Goal: Task Accomplishment & Management: Complete application form

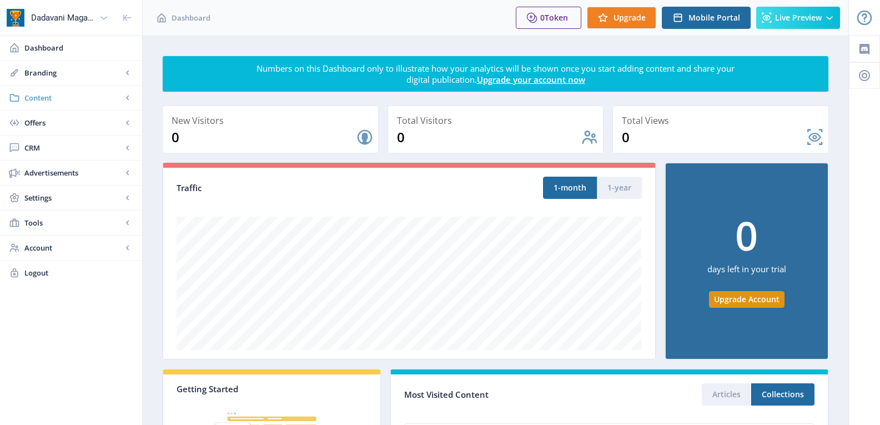
click at [65, 93] on span "Content" at bounding box center [73, 97] width 98 height 11
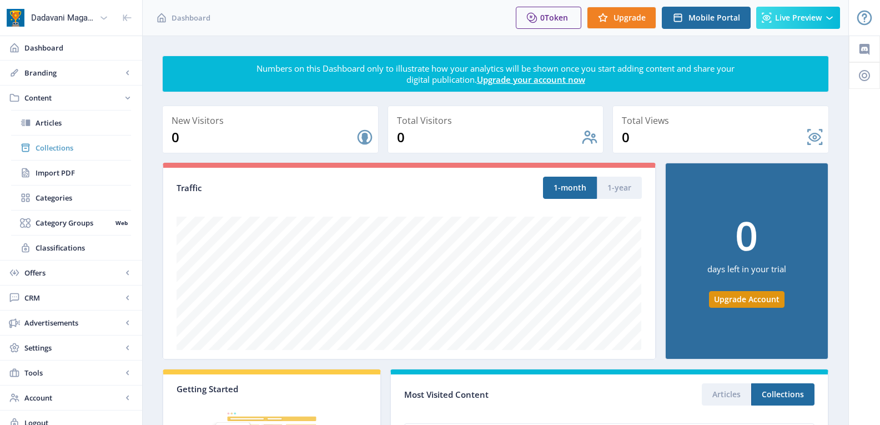
click at [51, 144] on span "Collections" at bounding box center [84, 147] width 96 height 11
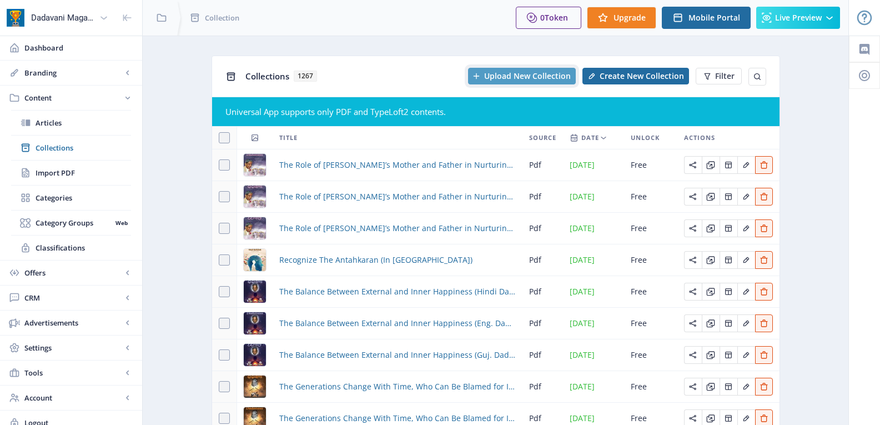
click at [516, 74] on span "Upload New Collection" at bounding box center [527, 76] width 87 height 9
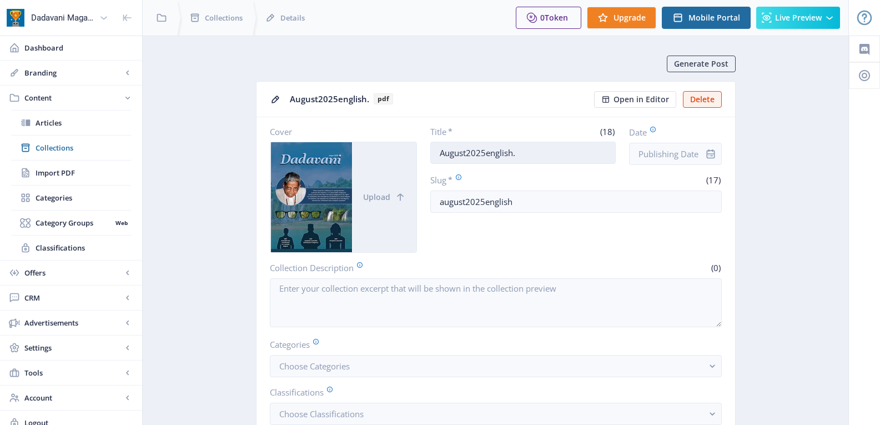
click at [491, 152] on input "August2025english." at bounding box center [522, 153] width 185 height 22
click at [534, 151] on input "August2025english." at bounding box center [522, 153] width 185 height 22
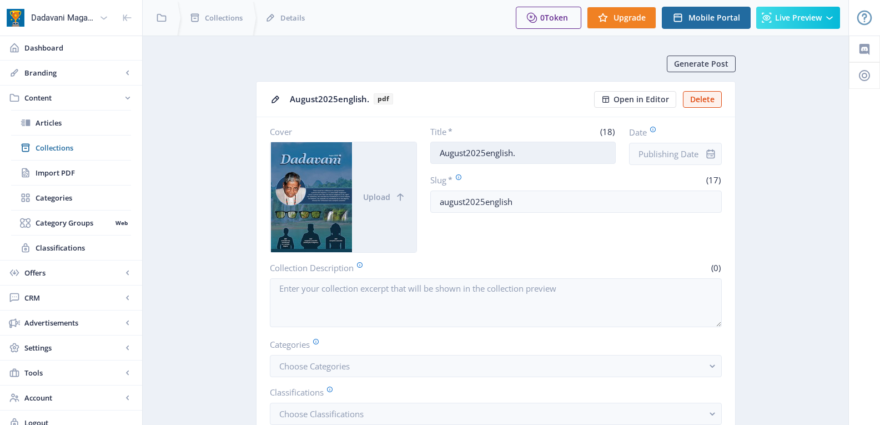
click at [533, 151] on input "August2025english." at bounding box center [522, 153] width 185 height 22
paste input "Partial Swasatta – Complete Swasatta (Eng. Dadavani Aug-2025)"
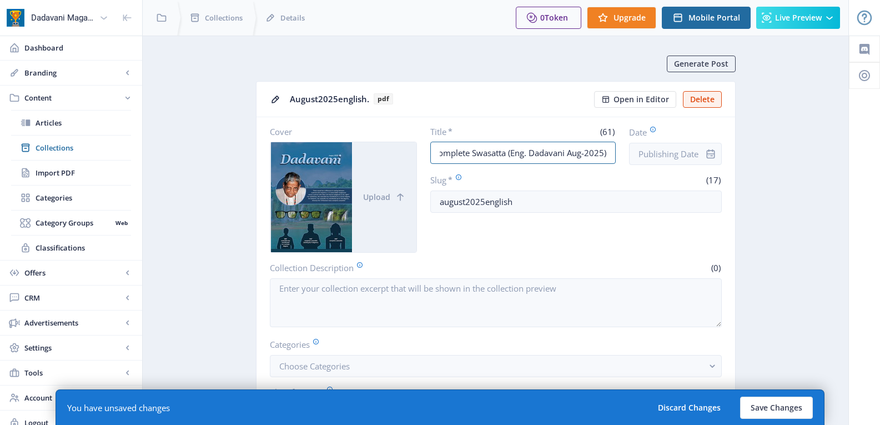
type input "Partial Swasatta – Complete Swasatta (Eng. Dadavani Aug-2025)"
click at [708, 153] on icon "info" at bounding box center [710, 153] width 11 height 11
click at [673, 152] on input "Date" at bounding box center [675, 154] width 93 height 22
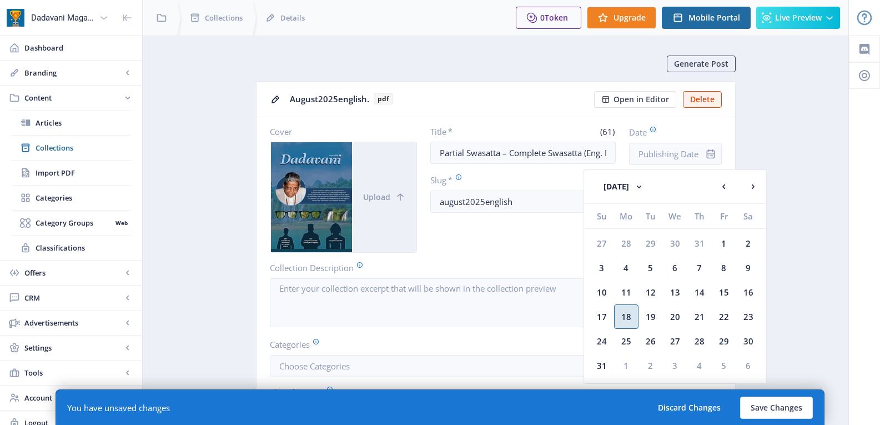
click at [629, 315] on div "18" at bounding box center [626, 316] width 24 height 24
type input "[DATE]"
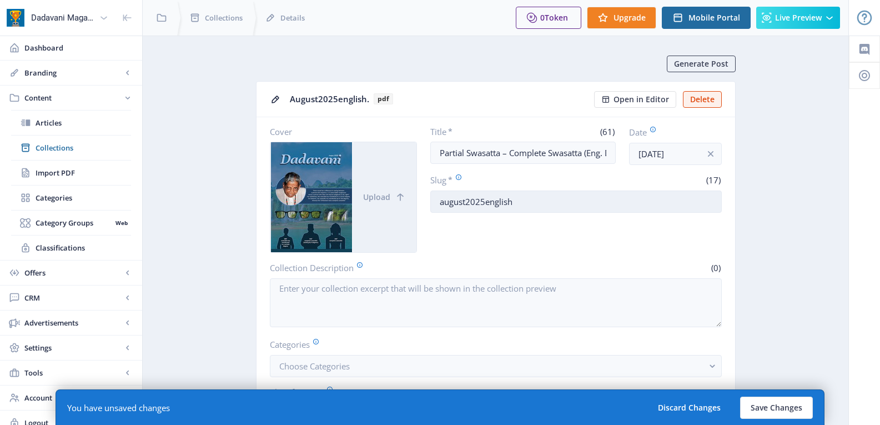
click at [499, 198] on input "august2025english" at bounding box center [576, 201] width 292 height 22
paste input "Partial-Swasatta-Complete-Swasatta-Eng-Dadavani"
type input "Partial-Swasatta-Complete-Swasatta-Eng-Dadavani"
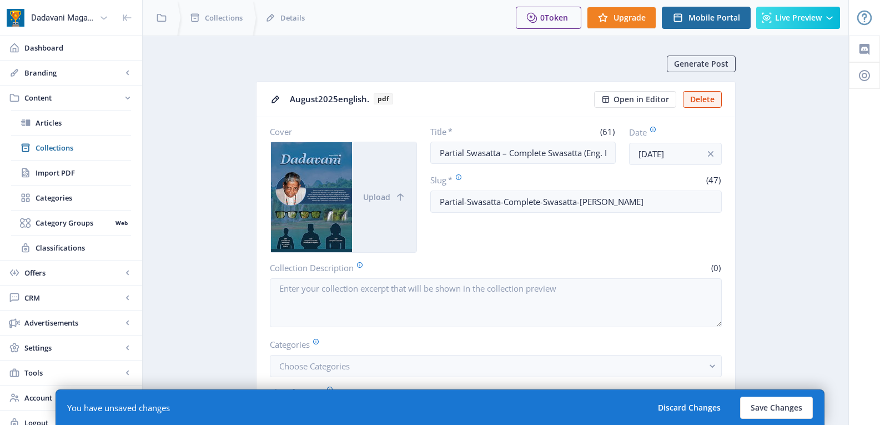
click at [504, 241] on div "Title * (61) Partial Swasatta – Complete Swasatta (Eng. Dadavani Aug-2025) Date…" at bounding box center [576, 189] width 292 height 127
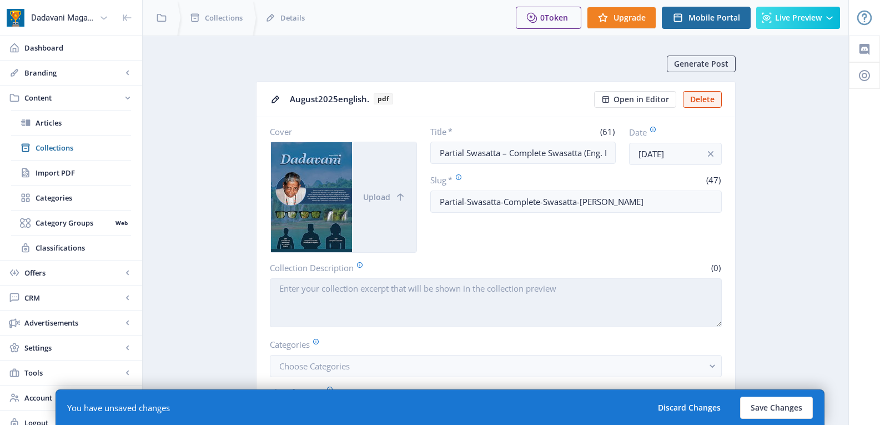
click at [379, 293] on textarea "Collection Description" at bounding box center [496, 302] width 452 height 49
paste textarea "Before Self-realization, the ‘I’ of mahatmas was established in parkshetra and …"
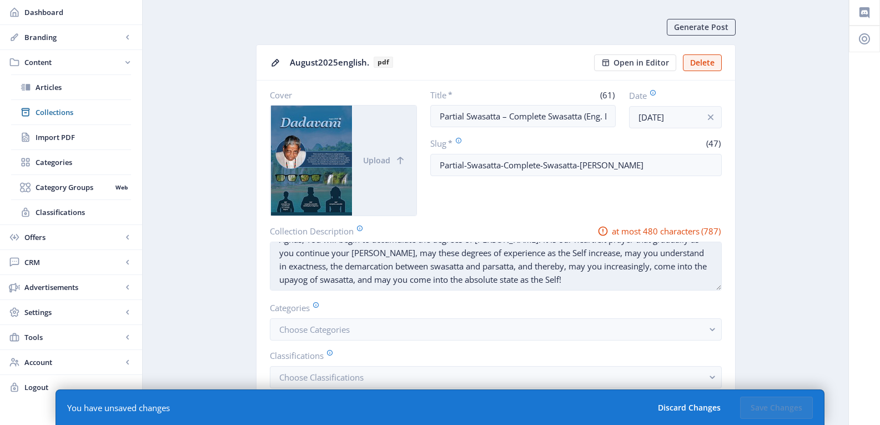
scroll to position [56, 0]
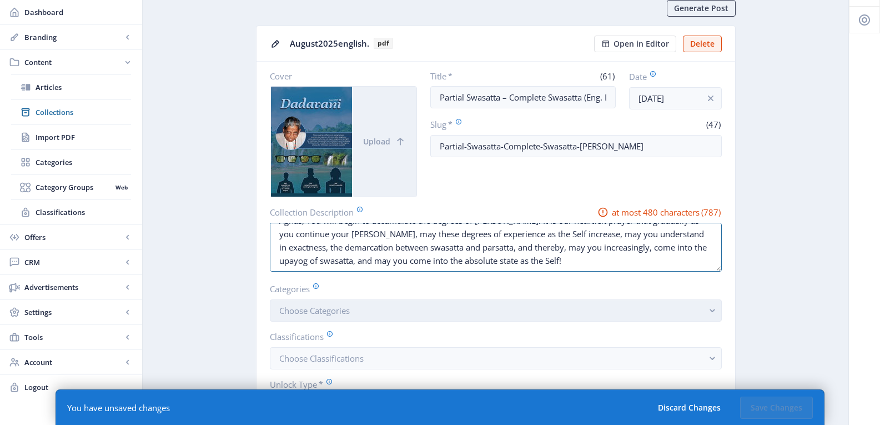
type textarea "Before Self-realization, the ‘I’ of mahatmas was established in parkshetra and …"
click at [307, 312] on span "Choose Categories" at bounding box center [314, 310] width 71 height 11
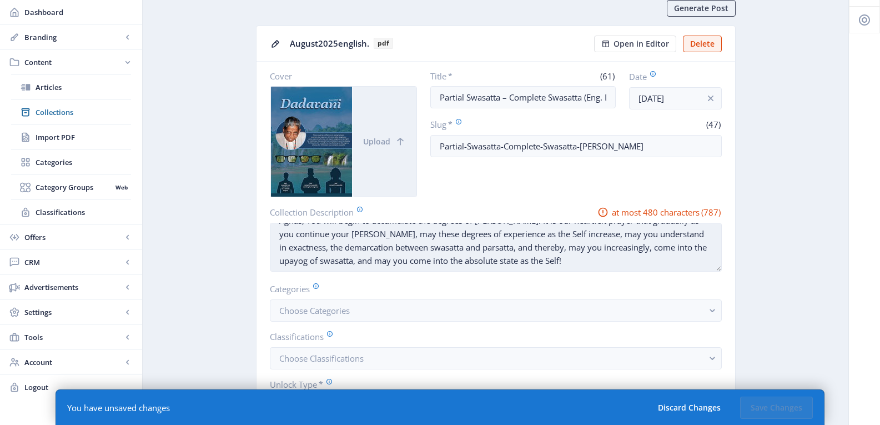
scroll to position [0, 0]
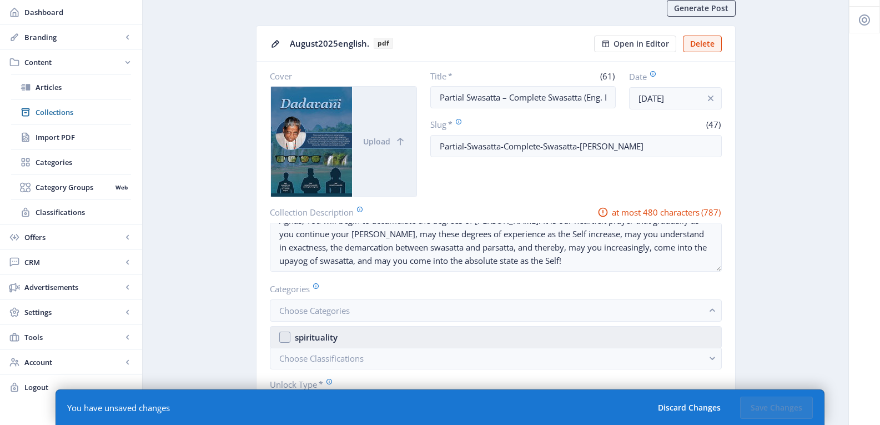
click at [330, 336] on div "spirituality" at bounding box center [316, 336] width 43 height 13
checkbox input "true"
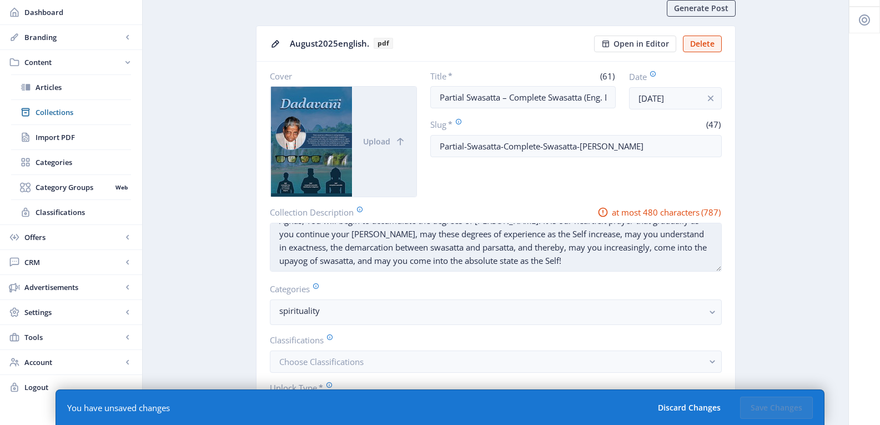
click at [390, 243] on textarea "Before Self-realization, the ‘I’ of mahatmas was established in parkshetra and …" at bounding box center [496, 247] width 452 height 49
click at [389, 243] on textarea "Before Self-realization, the ‘I’ of mahatmas was established in parkshetra and …" at bounding box center [496, 247] width 452 height 49
paste textarea
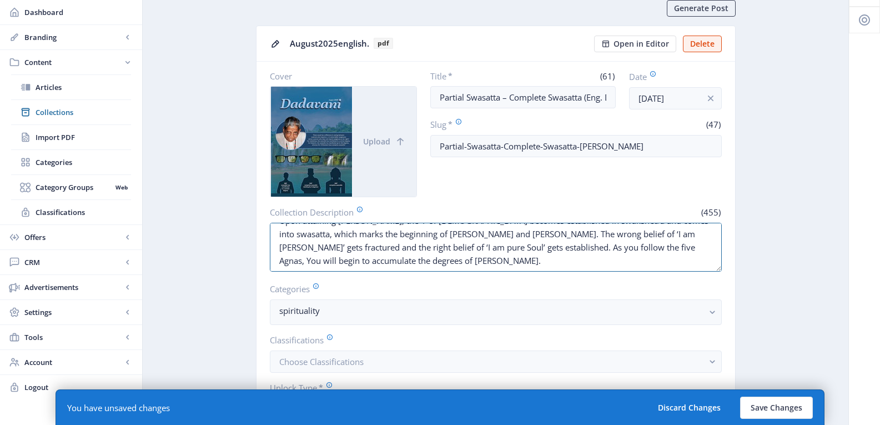
type textarea "Before Self-realization, the ‘I’ of mahatmas was established in parkshetra and …"
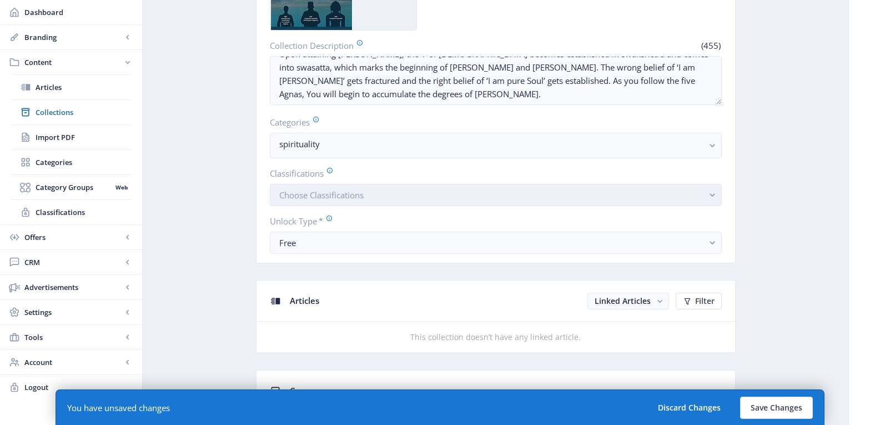
click at [297, 197] on span "Choose Classifications" at bounding box center [321, 194] width 84 height 11
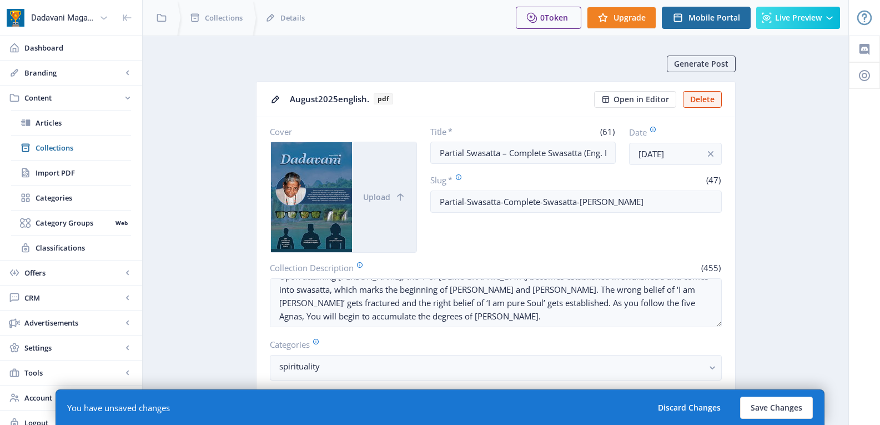
scroll to position [222, 0]
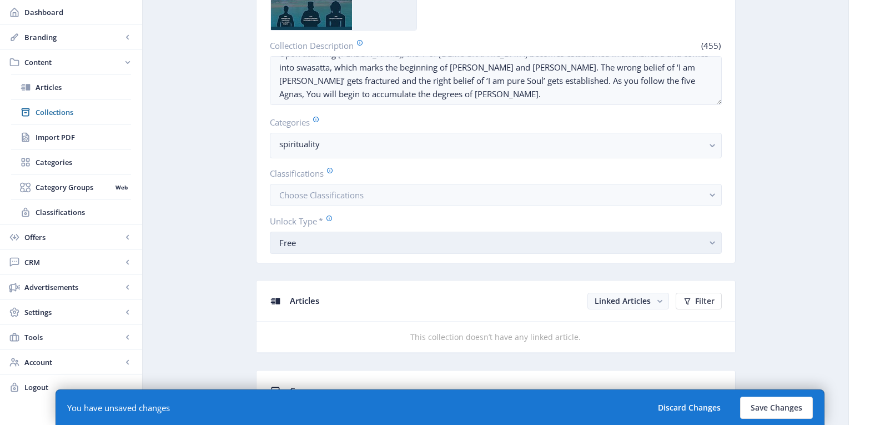
click at [319, 246] on div "Free" at bounding box center [491, 242] width 424 height 13
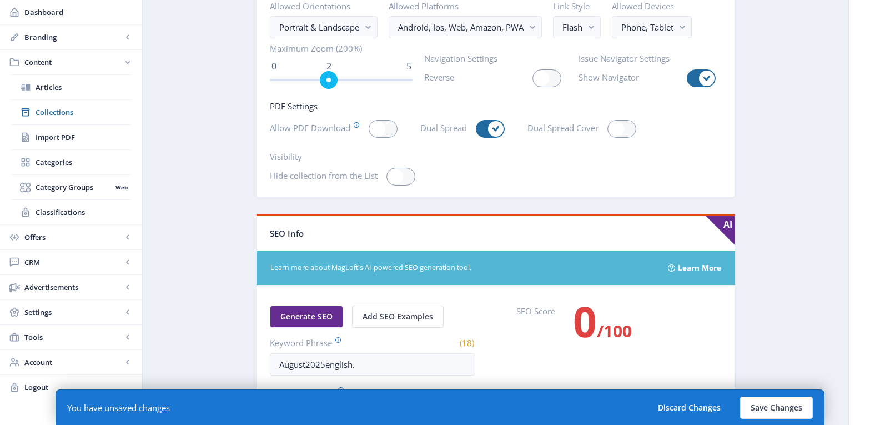
scroll to position [1768, 0]
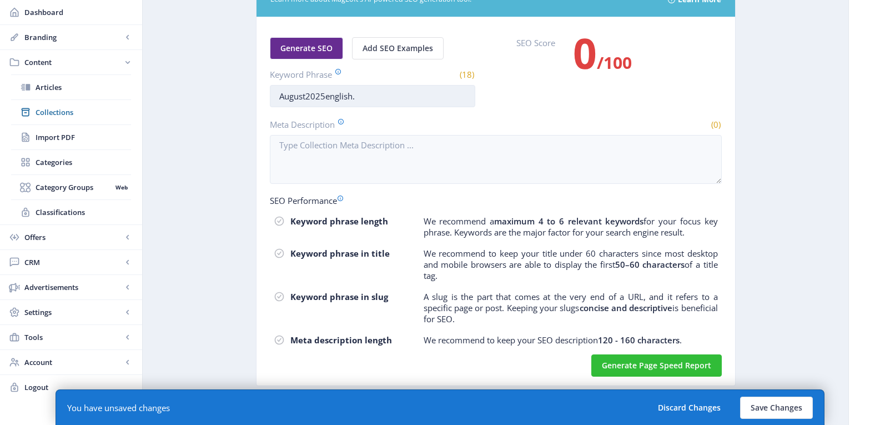
click at [295, 93] on input "August2025english." at bounding box center [372, 96] width 205 height 22
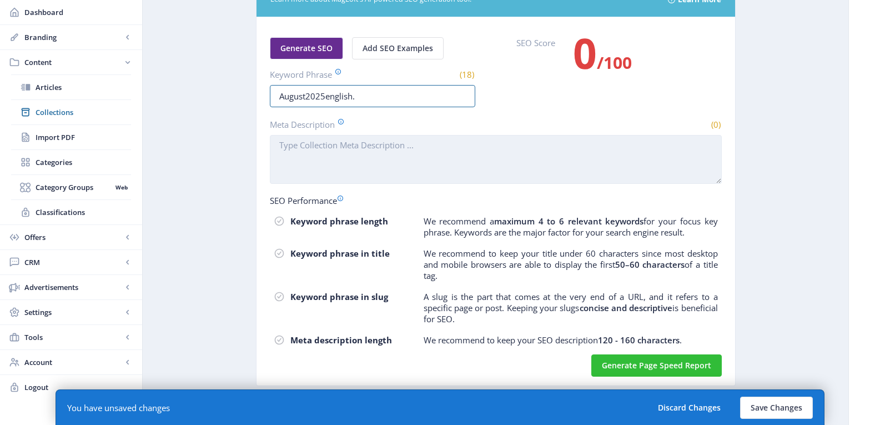
paste input "swasatta,parsatta,gnan,soul,atma,swakshetra,purusharth,parakram,pure soul,keval…"
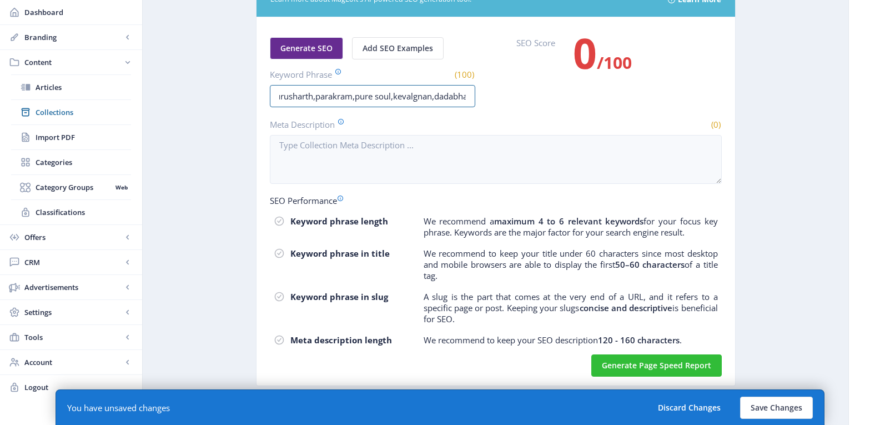
type input "swasatta,parsatta,gnan,soul,atma,swakshetra,purusharth,parakram,pure soul,keval…"
click at [564, 93] on div "Generate SEO Add SEO Examples Keyword Phrase (100) swasatta,parsatta,gnan,soul,…" at bounding box center [496, 72] width 452 height 70
click at [588, 104] on div "Generate SEO Add SEO Examples Keyword Phrase (100) swasatta,parsatta,gnan,soul,…" at bounding box center [496, 72] width 452 height 70
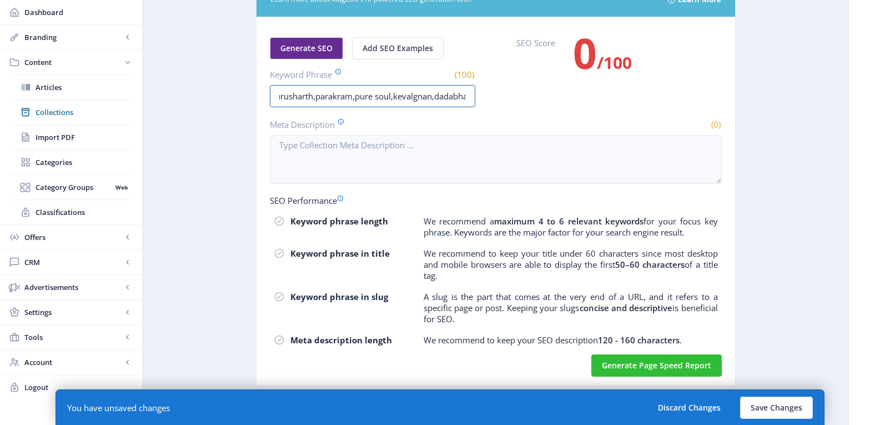
drag, startPoint x: 448, startPoint y: 96, endPoint x: 603, endPoint y: 99, distance: 154.4
click at [602, 99] on div "Generate SEO Add SEO Examples Keyword Phrase (100) swasatta,parsatta,gnan,soul,…" at bounding box center [496, 72] width 452 height 70
click at [456, 97] on input "swasatta,parsatta,gnan,soul,atma,swakshetra,purusharth,parakram,pure soul,keval…" at bounding box center [372, 96] width 205 height 22
click at [529, 98] on div "Generate SEO Add SEO Examples Keyword Phrase (100) swasatta,parsatta,gnan,soul,…" at bounding box center [496, 72] width 452 height 70
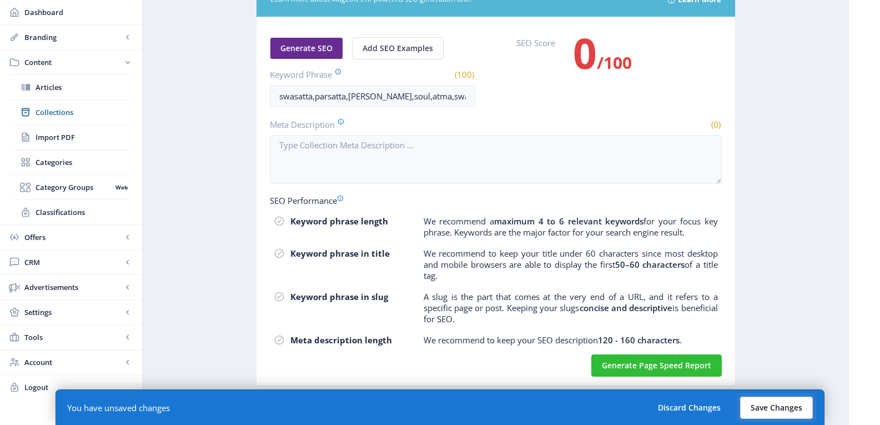
click at [767, 407] on button "Save Changes" at bounding box center [776, 408] width 73 height 22
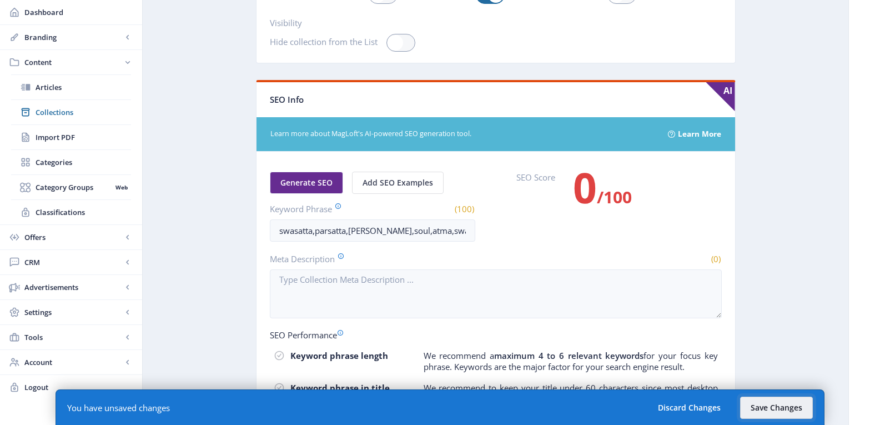
scroll to position [1768, 0]
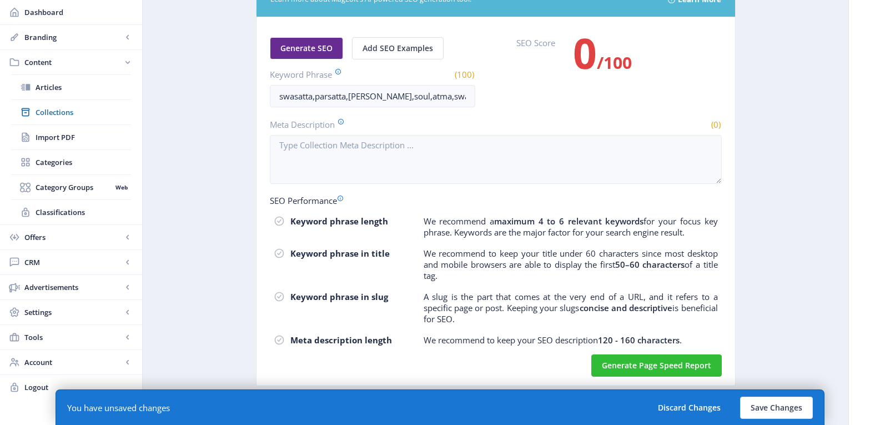
type input "partial-swasatta-complete-swasatta-eng-dadavani"
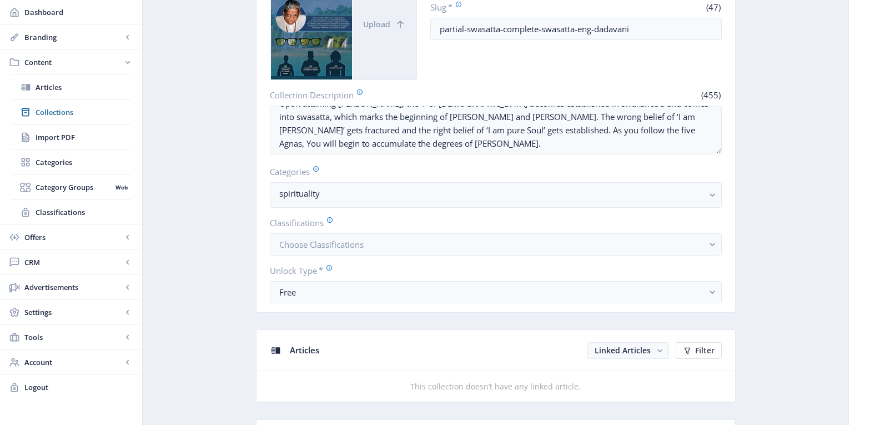
scroll to position [46, 0]
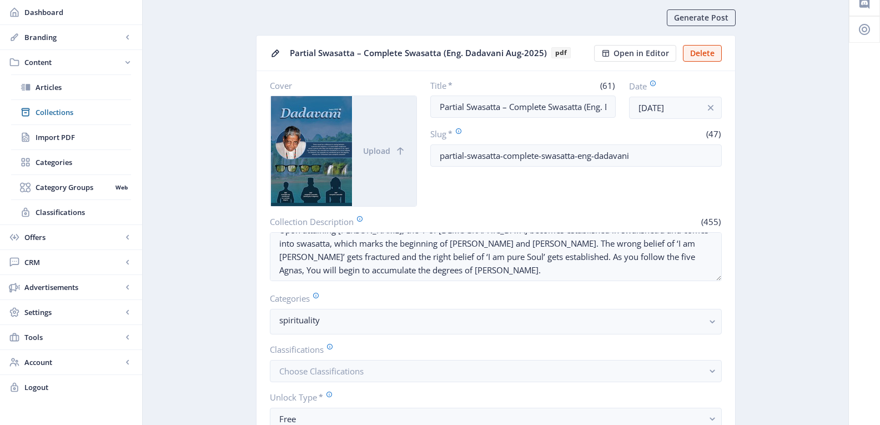
click at [601, 187] on div "Title * (61) Partial Swasatta – Complete Swasatta (Eng. Dadavani Aug-2025) Date…" at bounding box center [576, 143] width 292 height 127
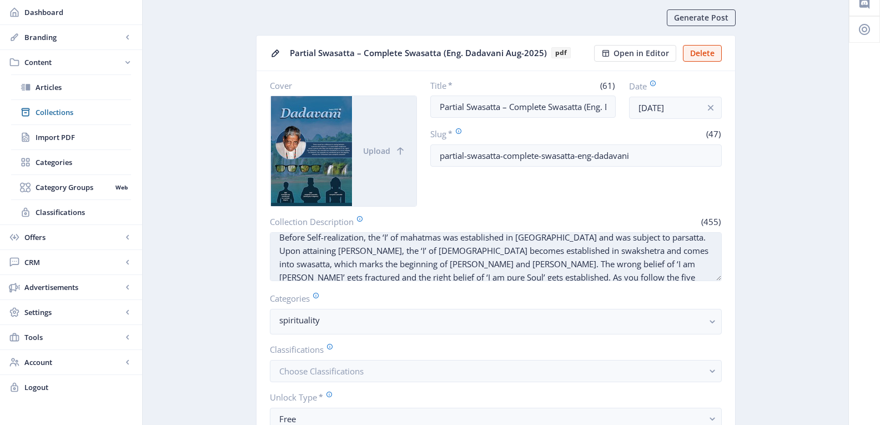
scroll to position [0, 0]
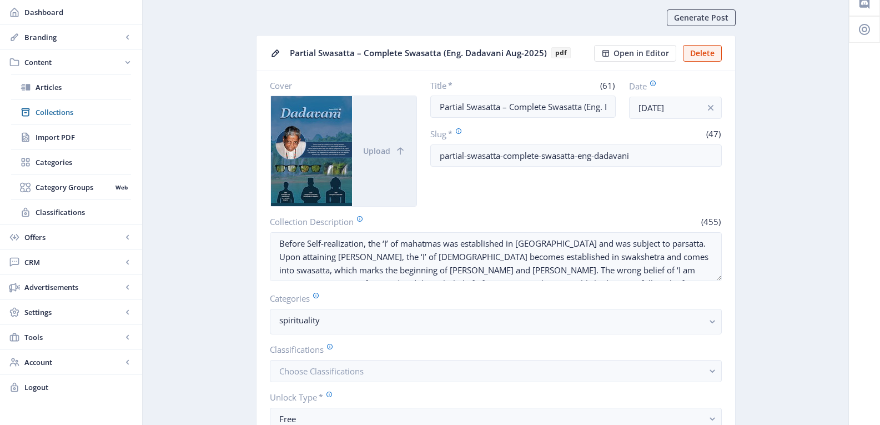
click at [609, 193] on div "Title * (61) Partial Swasatta – Complete Swasatta (Eng. Dadavani Aug-2025) Date…" at bounding box center [576, 143] width 292 height 127
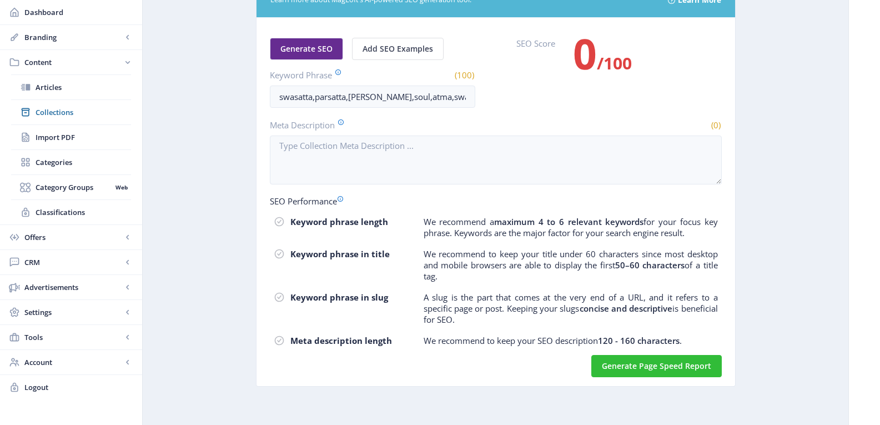
scroll to position [1768, 0]
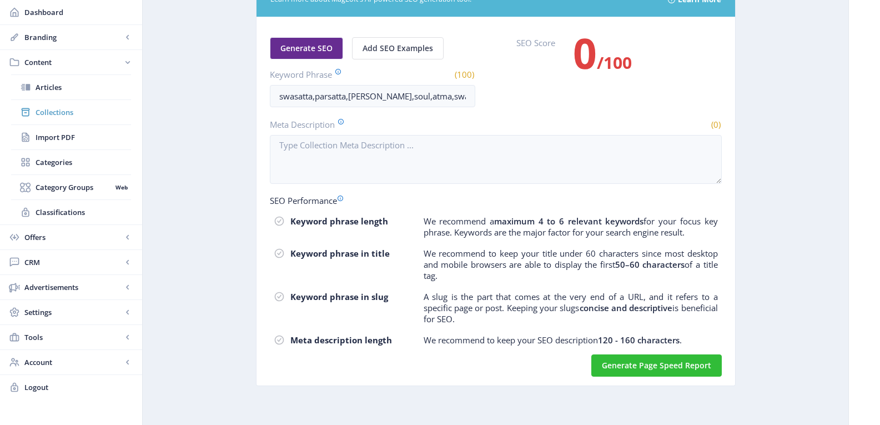
click at [53, 111] on span "Collections" at bounding box center [84, 112] width 96 height 11
click at [59, 112] on span "Collections" at bounding box center [84, 112] width 96 height 11
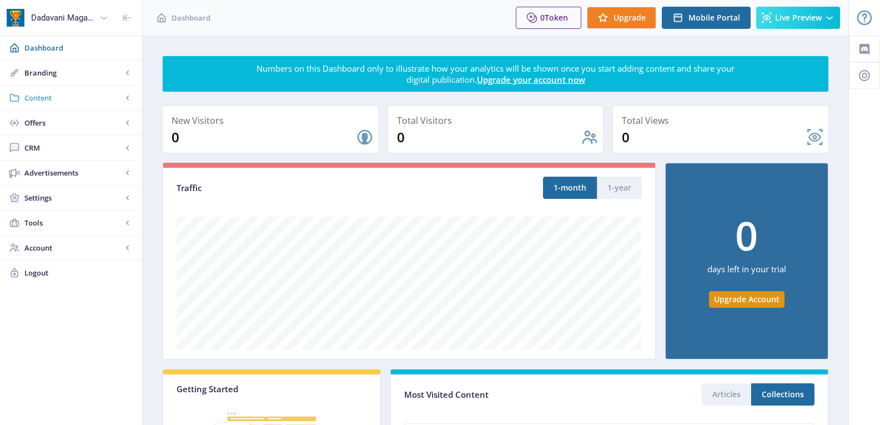
click at [51, 93] on span "Content" at bounding box center [73, 97] width 98 height 11
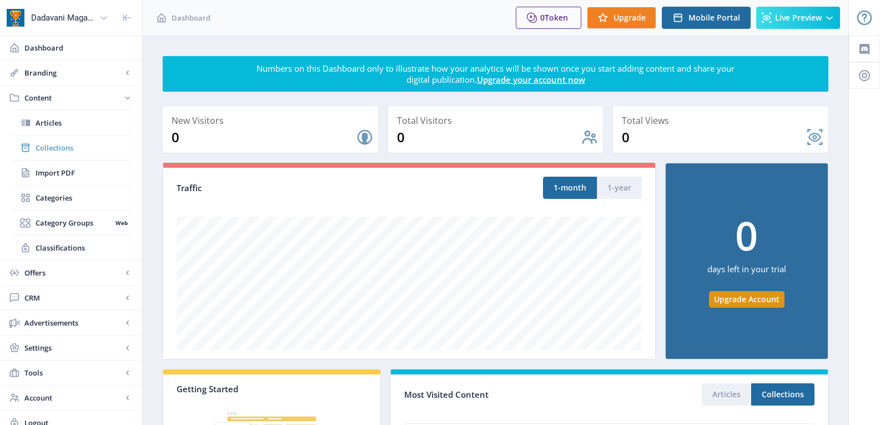
click at [54, 146] on span "Collections" at bounding box center [84, 147] width 96 height 11
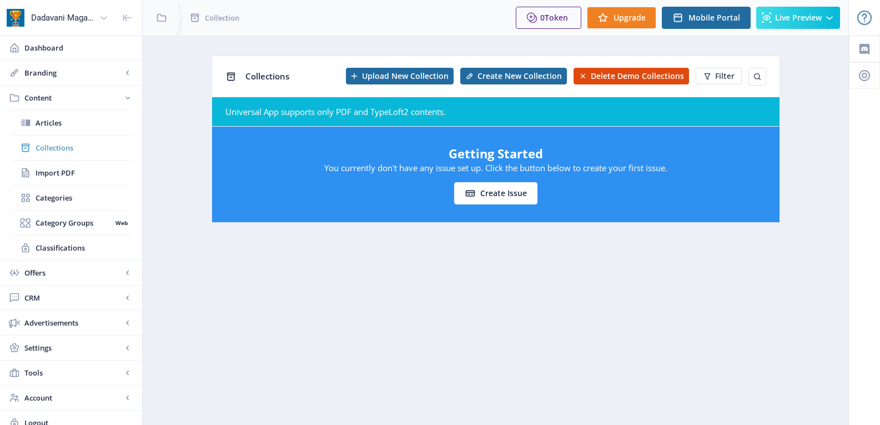
click at [63, 148] on span "Collections" at bounding box center [84, 147] width 96 height 11
click at [48, 121] on span "Articles" at bounding box center [84, 122] width 96 height 11
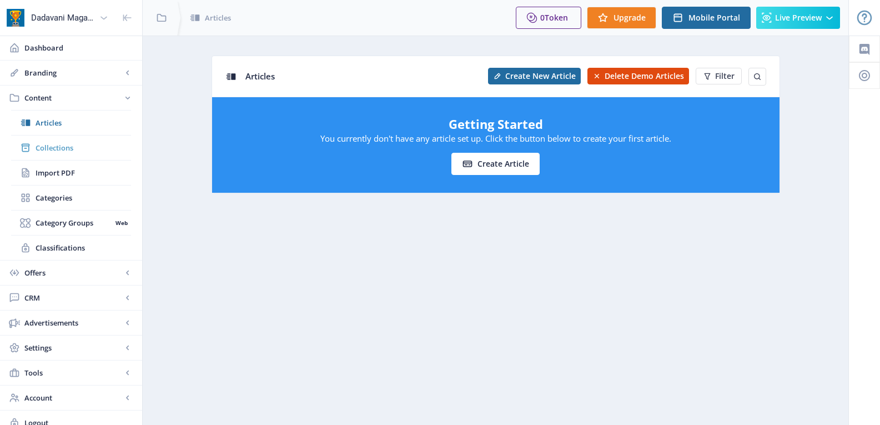
click at [61, 144] on span "Collections" at bounding box center [84, 147] width 96 height 11
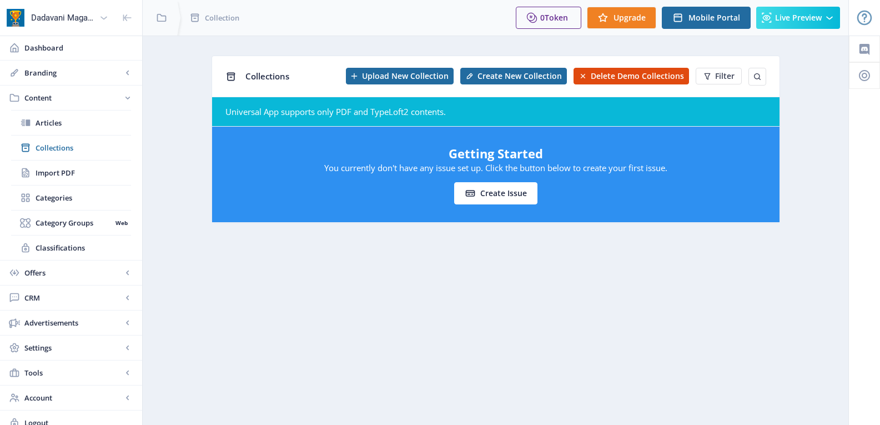
click at [435, 293] on nb-layout-column "Collections Upload New Collection Create New Collection Delete Demo Collections…" at bounding box center [495, 235] width 707 height 399
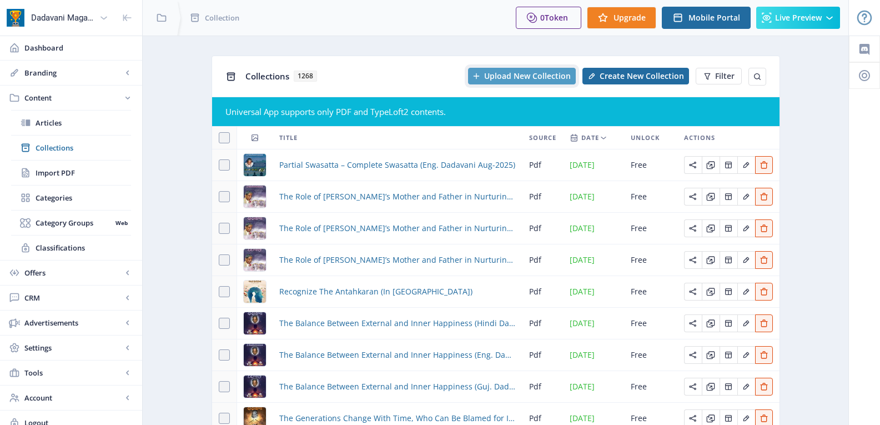
click at [524, 74] on span "Upload New Collection" at bounding box center [527, 76] width 87 height 9
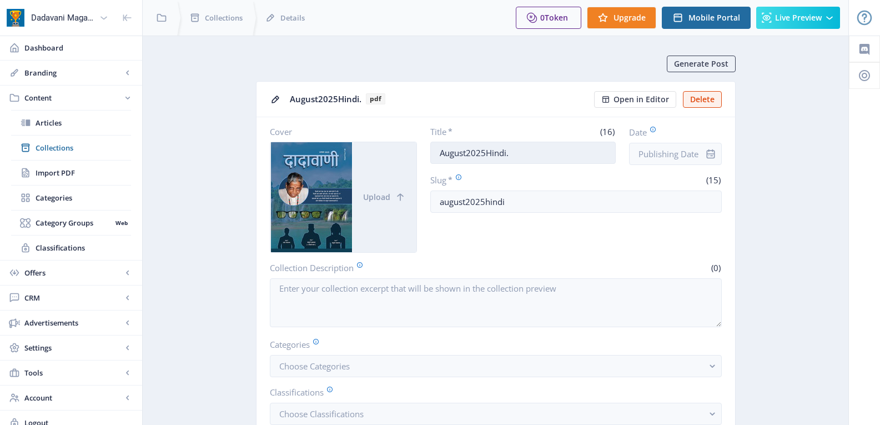
click at [528, 156] on input "August2025Hindi." at bounding box center [522, 153] width 185 height 22
paste input "Partial Swasatta – Complete Swasatta (Hindi Dadavani Aug-2025)"
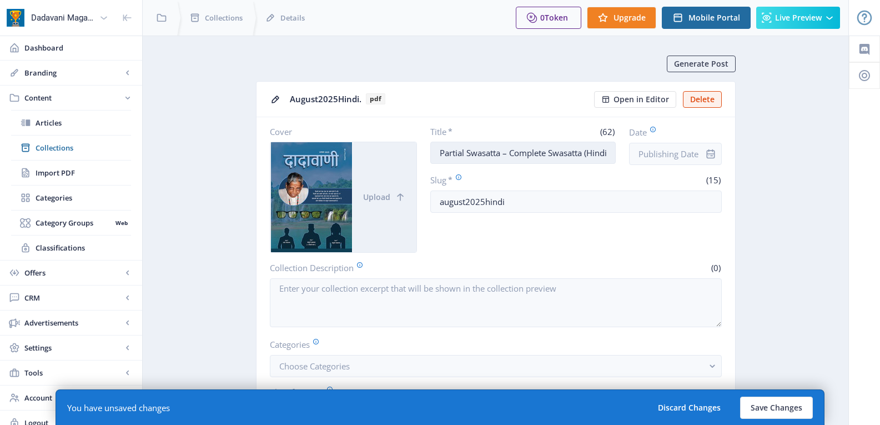
scroll to position [0, 83]
type input "Partial Swasatta – Complete Swasatta (Hindi Dadavani Aug-2025)"
click at [710, 152] on icon "info" at bounding box center [710, 153] width 11 height 11
click at [674, 153] on input "Date" at bounding box center [675, 154] width 93 height 22
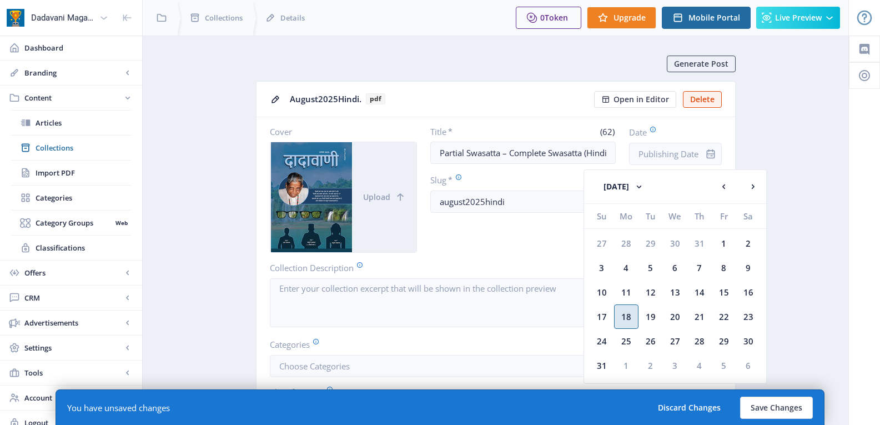
click at [629, 312] on div "18" at bounding box center [626, 316] width 24 height 24
type input "[DATE]"
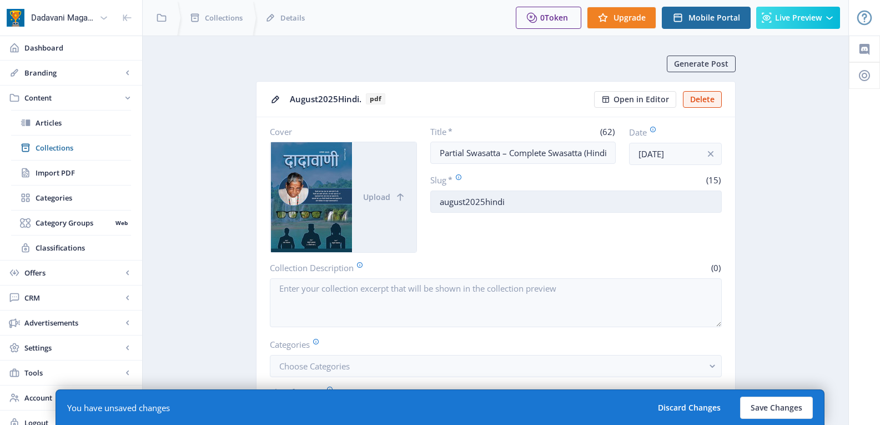
click at [506, 199] on input "august2025hindi" at bounding box center [576, 201] width 292 height 22
paste input "Partial-Swasatta-Complete-Swasatta-Hindi-Dadavan"
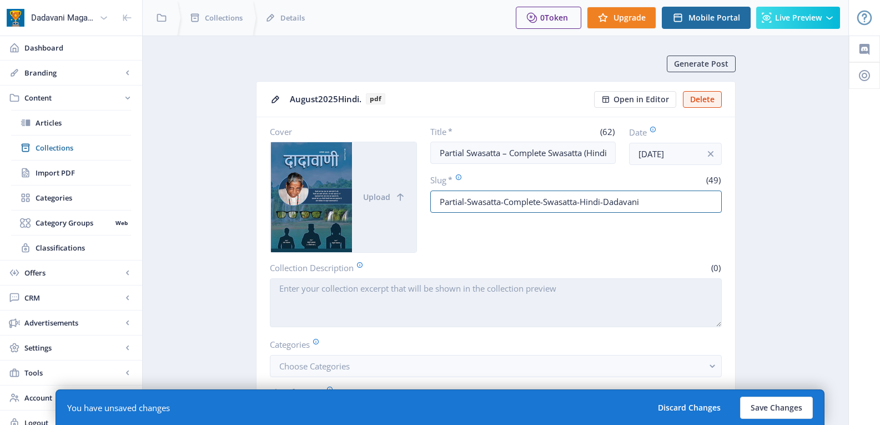
type input "Partial-Swasatta-Complete-Swasatta-Hindi-Dadavani"
click at [332, 308] on textarea "Collection Description" at bounding box center [496, 302] width 452 height 49
paste textarea "Before Self-realization, the ‘I’ of mahatmas was established in parkshetra and …"
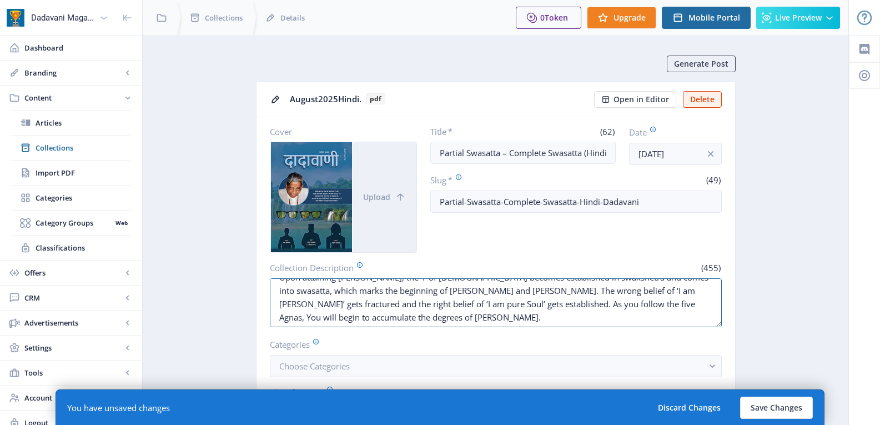
scroll to position [27, 0]
type textarea "Before Self-realization, the ‘I’ of mahatmas was established in parkshetra and …"
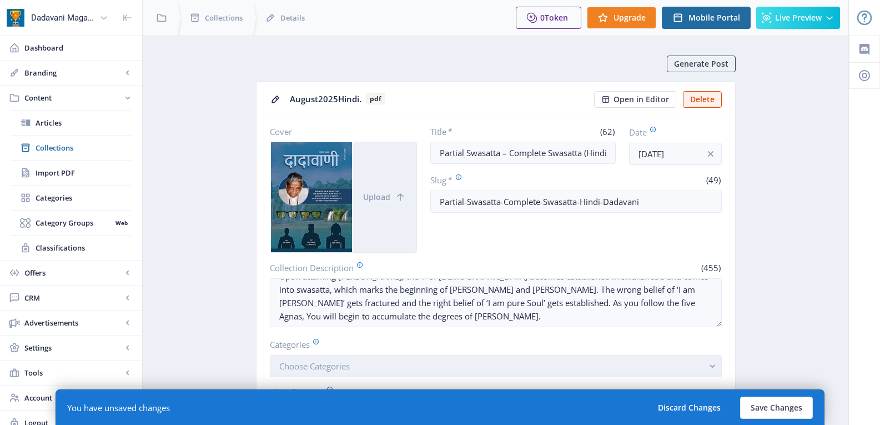
click at [343, 362] on span "Choose Categories" at bounding box center [314, 365] width 71 height 11
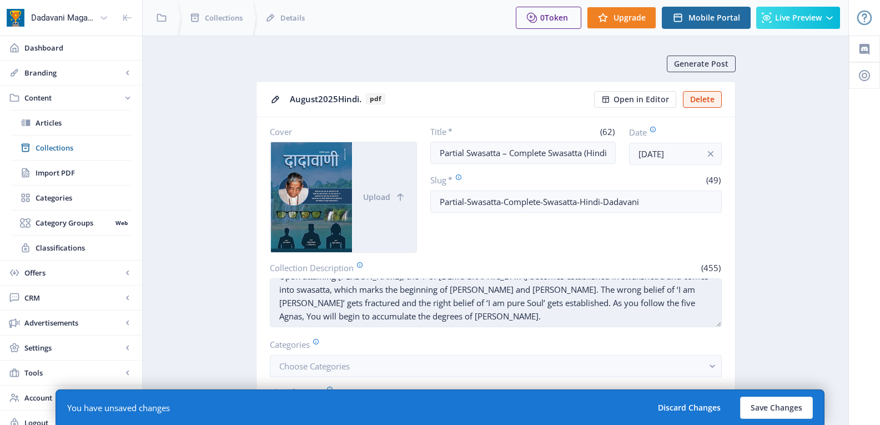
click at [551, 298] on textarea "Before Self-realization, the ‘I’ of mahatmas was established in parkshetra and …" at bounding box center [496, 302] width 452 height 49
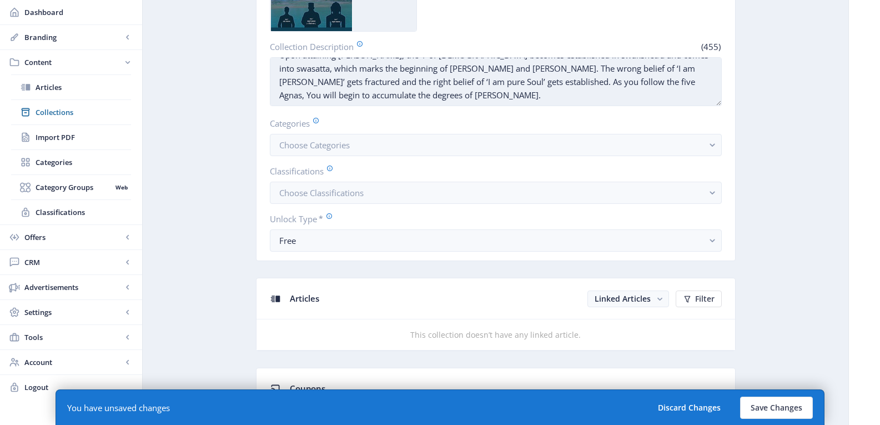
scroll to position [167, 0]
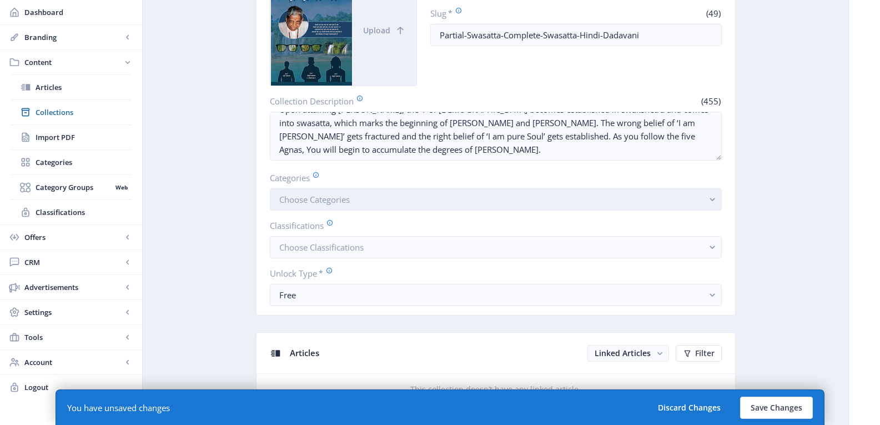
click at [310, 198] on span "Choose Categories" at bounding box center [314, 199] width 71 height 11
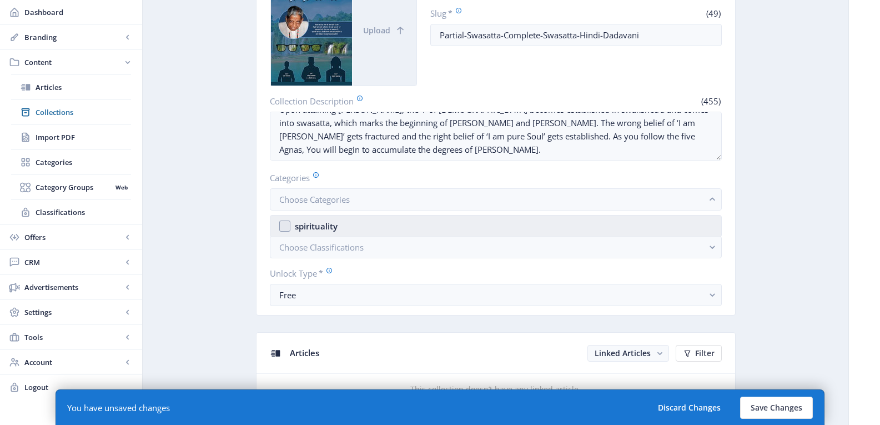
click at [326, 223] on div "spirituality" at bounding box center [316, 225] width 43 height 13
checkbox input "true"
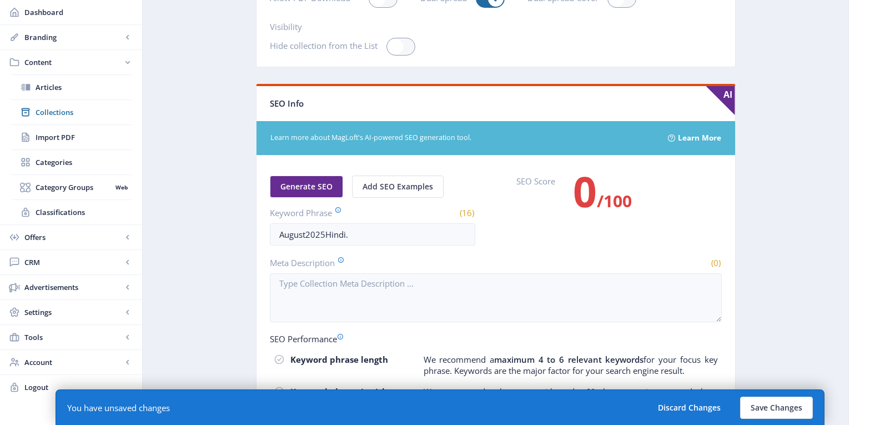
scroll to position [1444, 0]
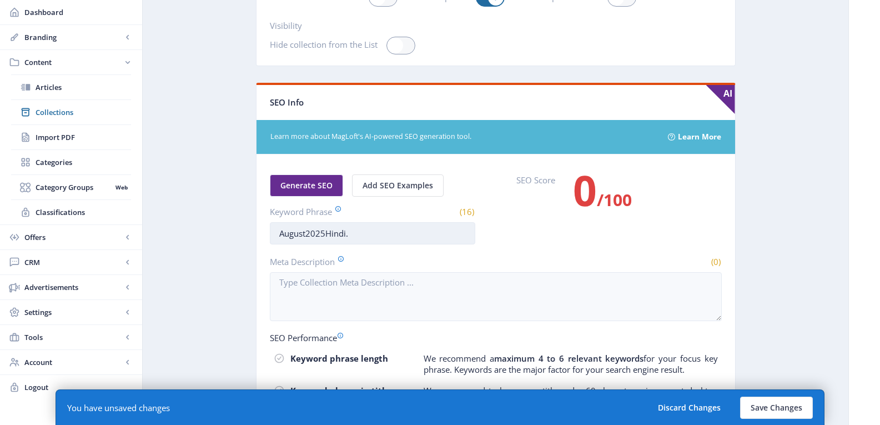
click at [365, 237] on input "August2025Hindi." at bounding box center [372, 233] width 205 height 22
paste input "swasatta,parsatta,gnan,soul,atma,swakshetra,purusharth,parakram,pure soul,keval…"
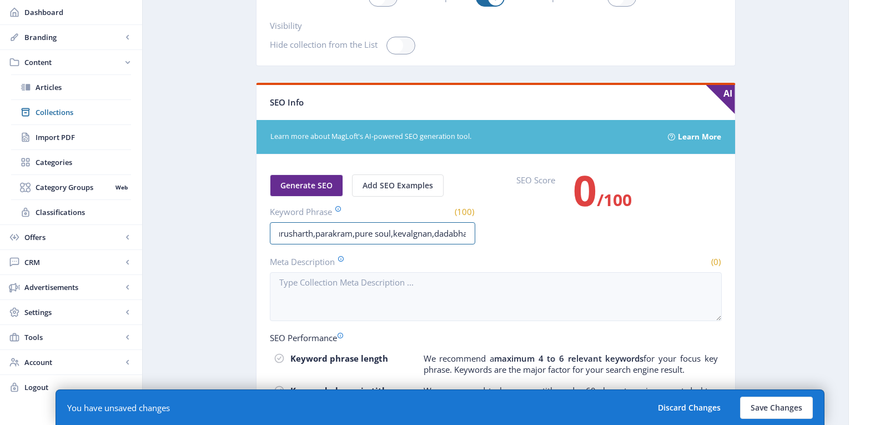
type input "swasatta,parsatta,gnan,soul,atma,swakshetra,purusharth,parakram,pure soul,keval…"
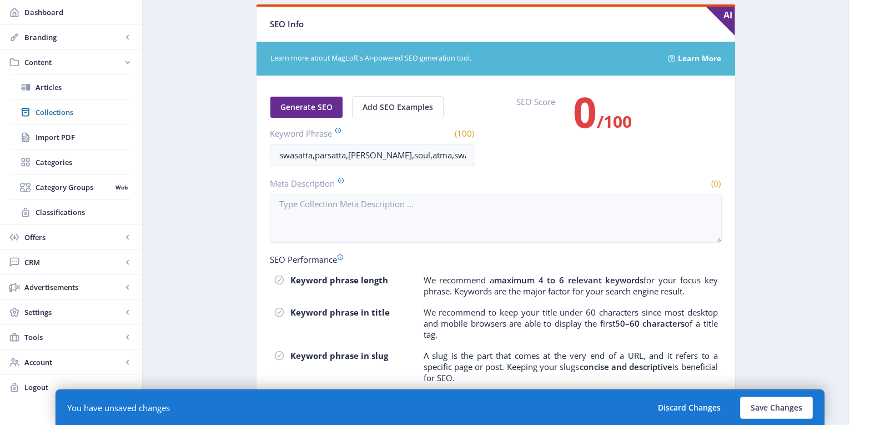
scroll to position [1581, 0]
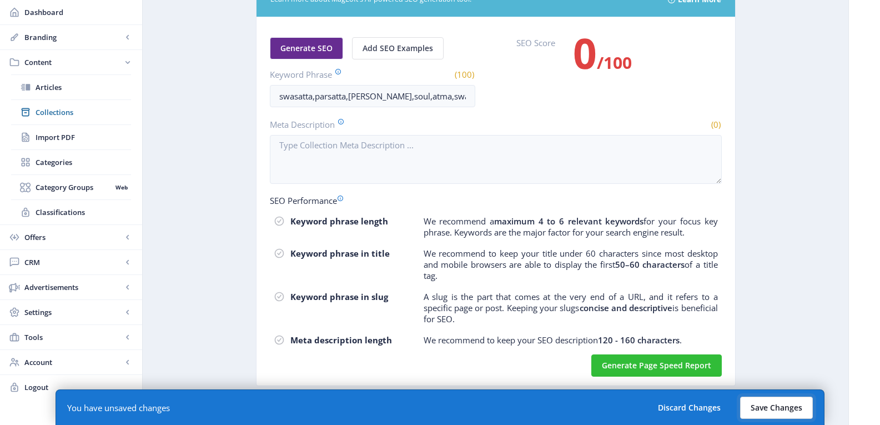
click at [776, 407] on button "Save Changes" at bounding box center [776, 408] width 73 height 22
type input "partial-swasatta-complete-swasatta-hindi-dadavani"
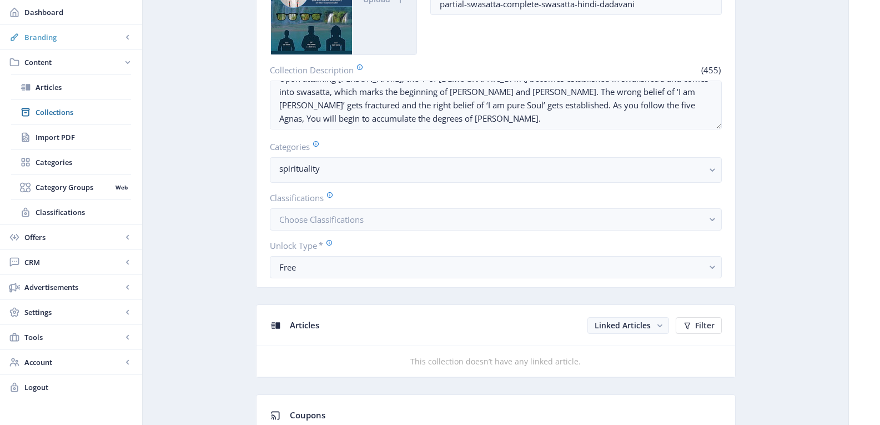
scroll to position [193, 0]
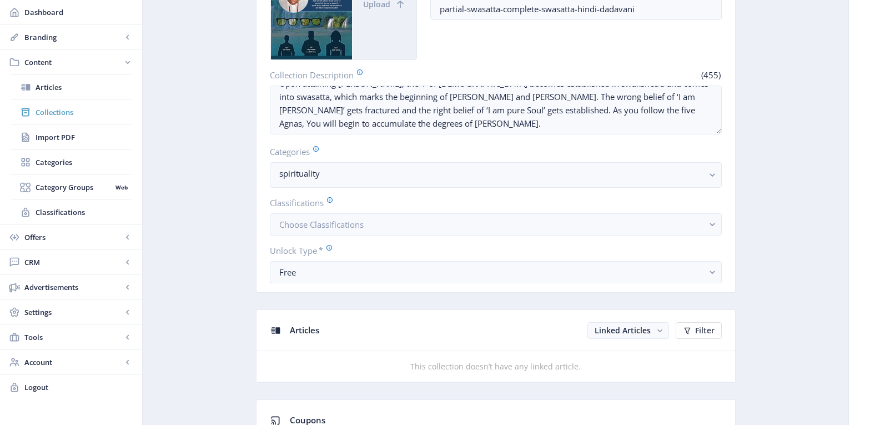
click at [48, 110] on span "Collections" at bounding box center [84, 112] width 96 height 11
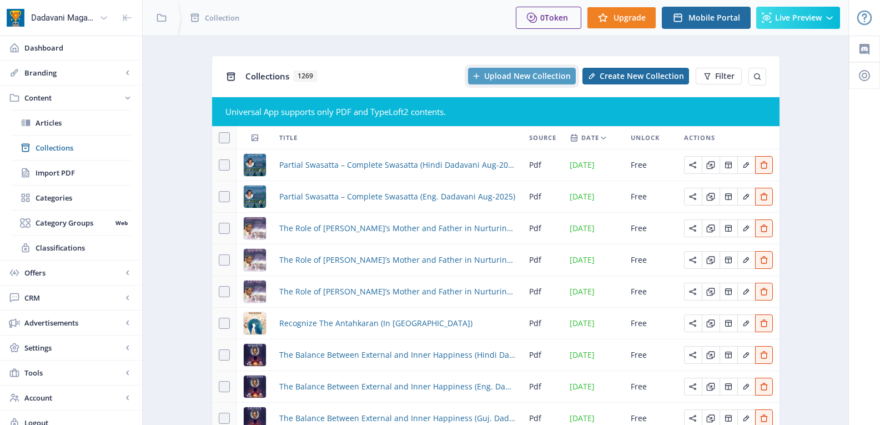
click at [517, 77] on span "Upload New Collection" at bounding box center [527, 76] width 87 height 9
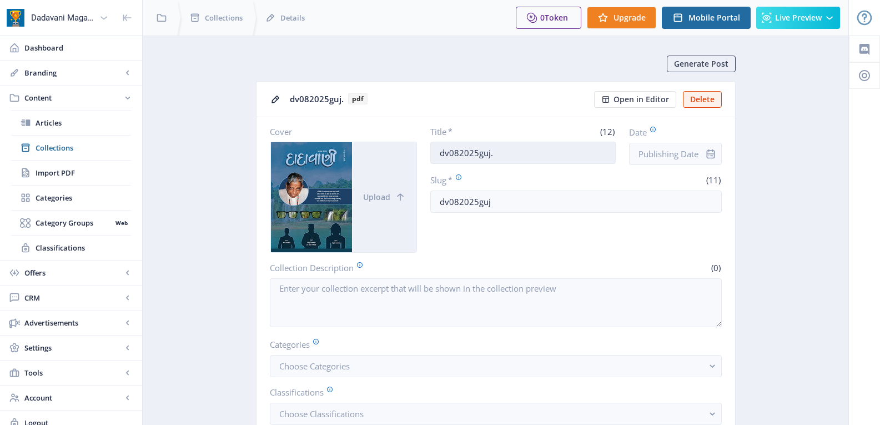
click at [479, 154] on input "dv082025guj." at bounding box center [522, 153] width 185 height 22
click at [507, 200] on input "dv082025guj" at bounding box center [576, 201] width 292 height 22
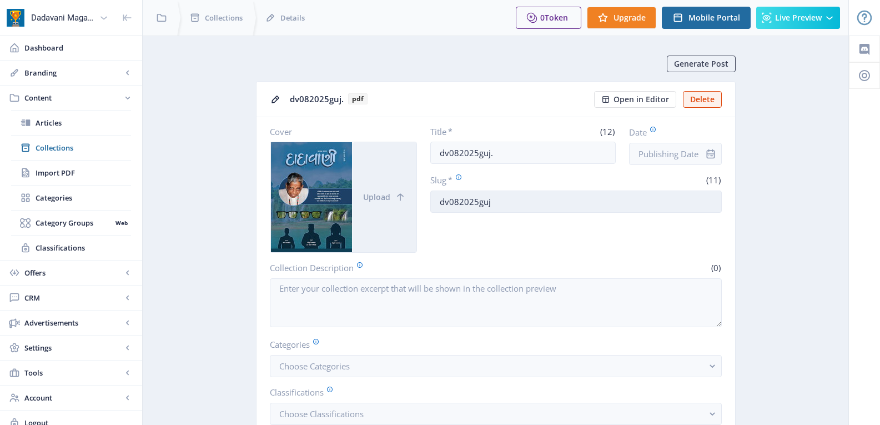
click at [507, 200] on input "dv082025guj" at bounding box center [576, 201] width 292 height 22
paste input "Partial-Swasatta-Complete-Swasatta-Guj-Dadavani"
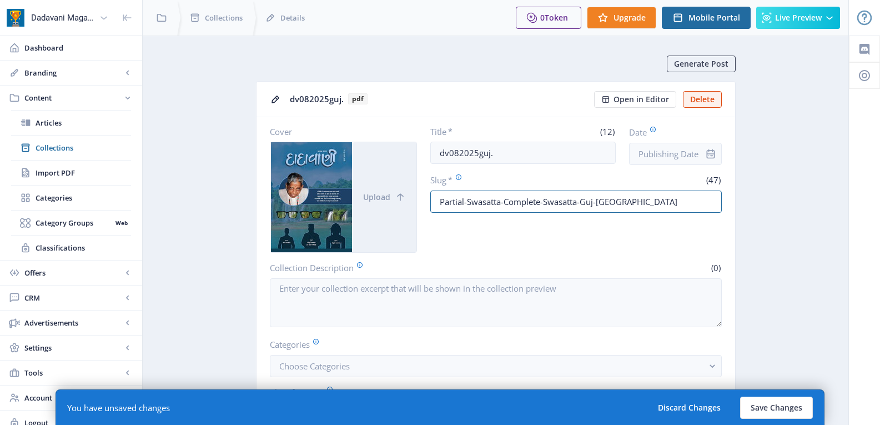
type input "Partial-Swasatta-Complete-Swasatta-Guj-Dadavani"
click at [524, 160] on input "dv082025guj." at bounding box center [522, 153] width 185 height 22
paste input "Partial Swasatta – Complete Swasatta (Guj. Dadavani Aug-2025)"
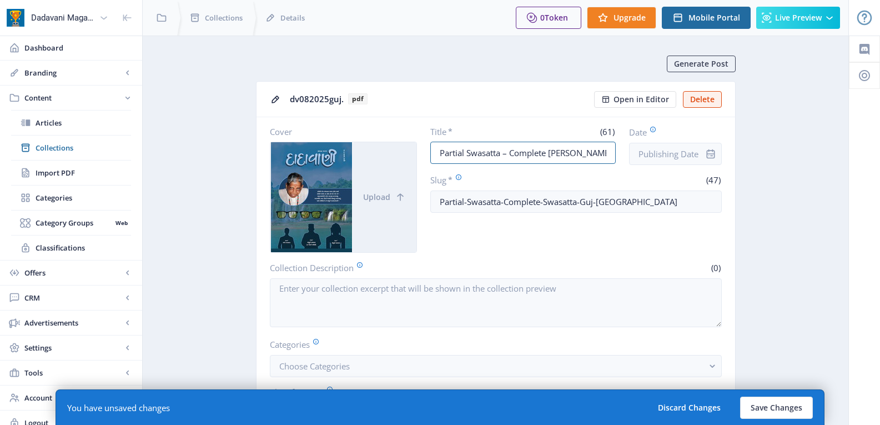
scroll to position [0, 78]
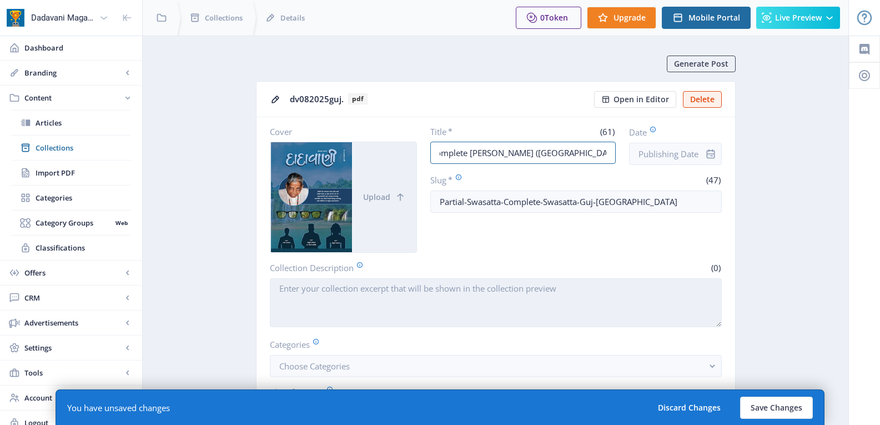
type input "Partial Swasatta – Complete Swasatta (Guj. Dadavani Aug-2025)"
click at [382, 303] on textarea "Collection Description" at bounding box center [496, 302] width 452 height 49
paste textarea "Before Self-realization, the ‘I’ of mahatmas was established in parkshetra and …"
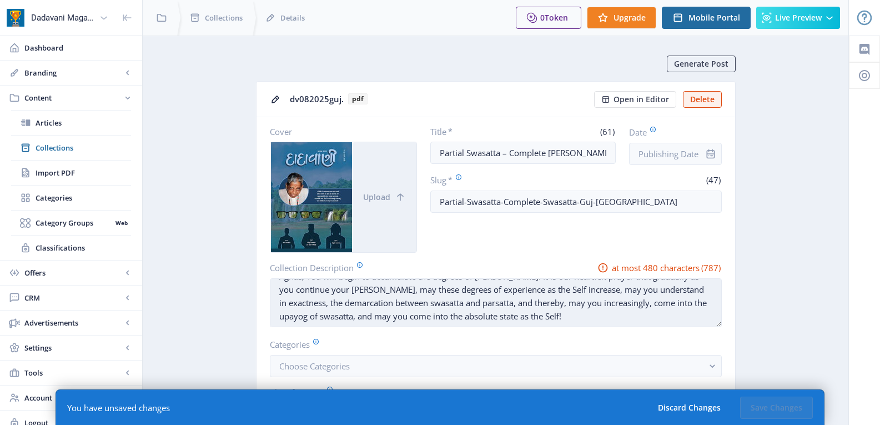
scroll to position [278, 0]
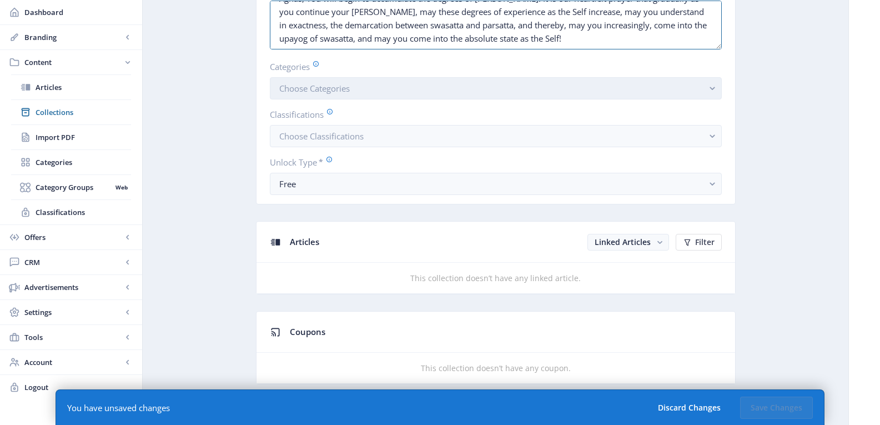
type textarea "Before Self-realization, the ‘I’ of mahatmas was established in parkshetra and …"
drag, startPoint x: 306, startPoint y: 91, endPoint x: 318, endPoint y: 93, distance: 12.0
click at [305, 91] on span "Choose Categories" at bounding box center [314, 88] width 71 height 11
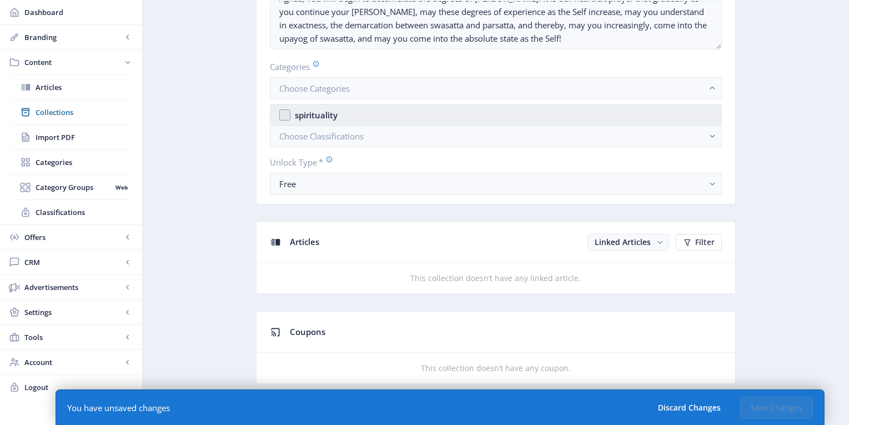
click at [315, 109] on div "spirituality" at bounding box center [316, 114] width 43 height 13
checkbox input "true"
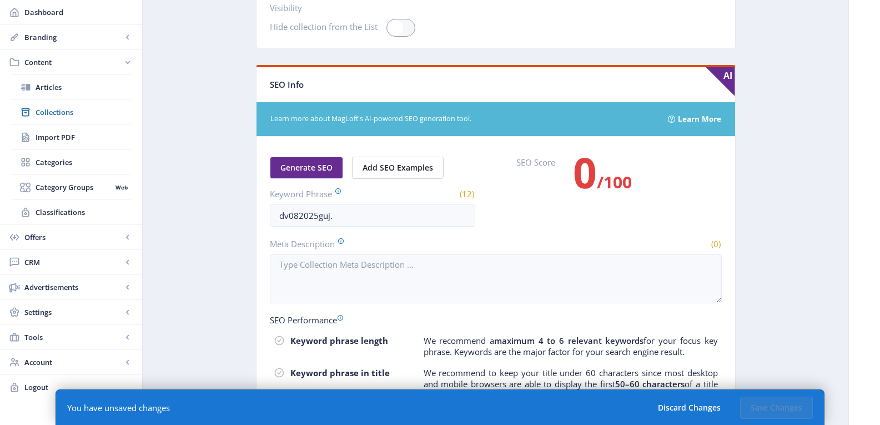
scroll to position [1359, 0]
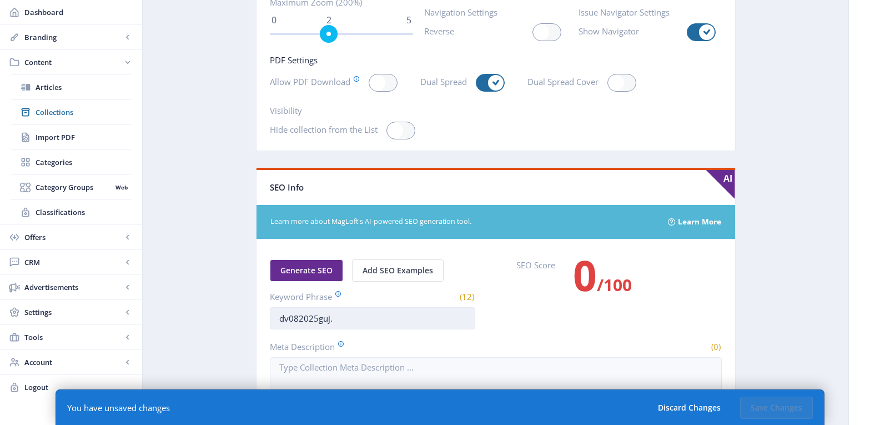
click at [353, 315] on input "dv082025guj." at bounding box center [372, 318] width 205 height 22
paste input "swasatta,parsatta,gnan,soul,atma,swakshetra,purusharth,parakram,pure soul,keval…"
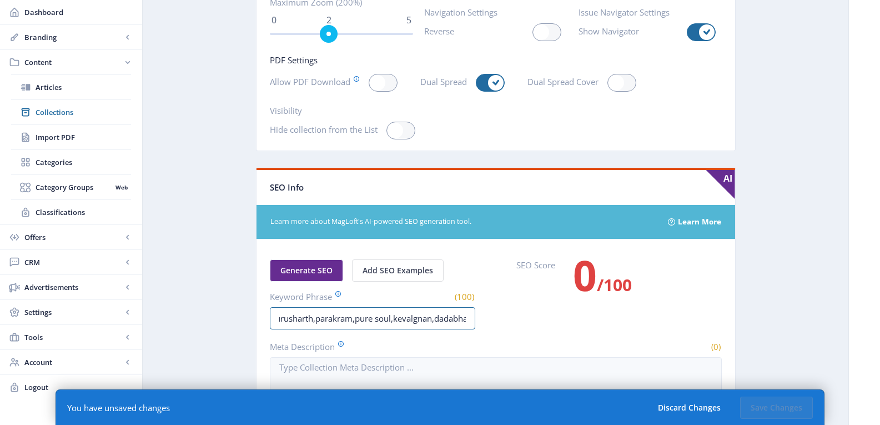
type input "swasatta,parsatta,gnan,soul,atma,swakshetra,purusharth,parakram,pure soul,keval…"
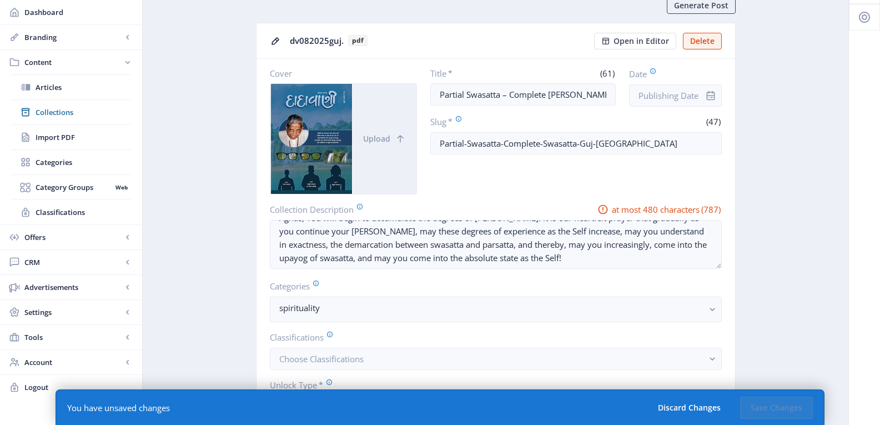
scroll to position [0, 0]
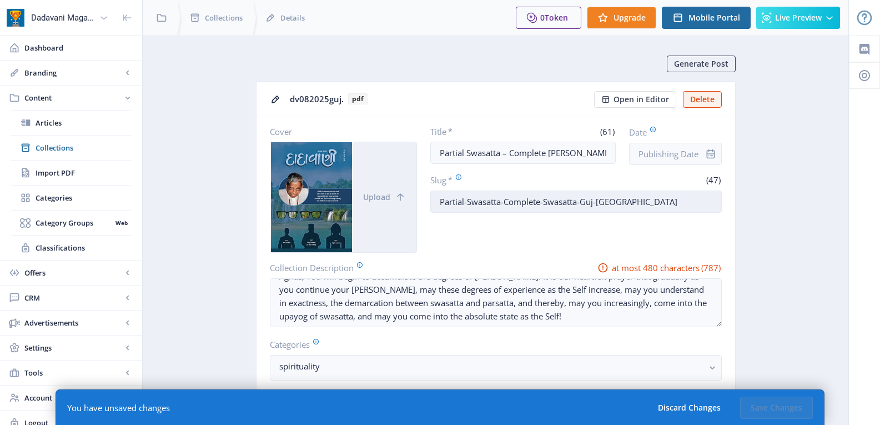
click at [659, 198] on input "Partial-Swasatta-Complete-Swasatta-Guj-Dadavani" at bounding box center [576, 201] width 292 height 22
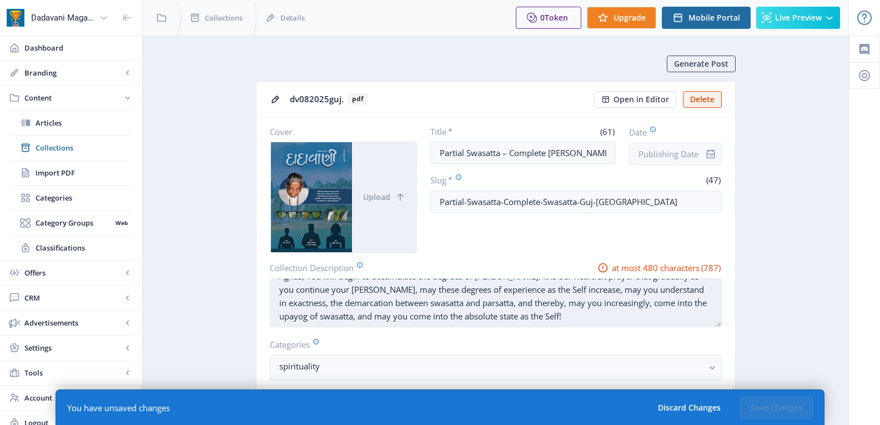
click at [409, 292] on textarea "Before Self-realization, the ‘I’ of mahatmas was established in parkshetra and …" at bounding box center [496, 302] width 452 height 49
paste textarea
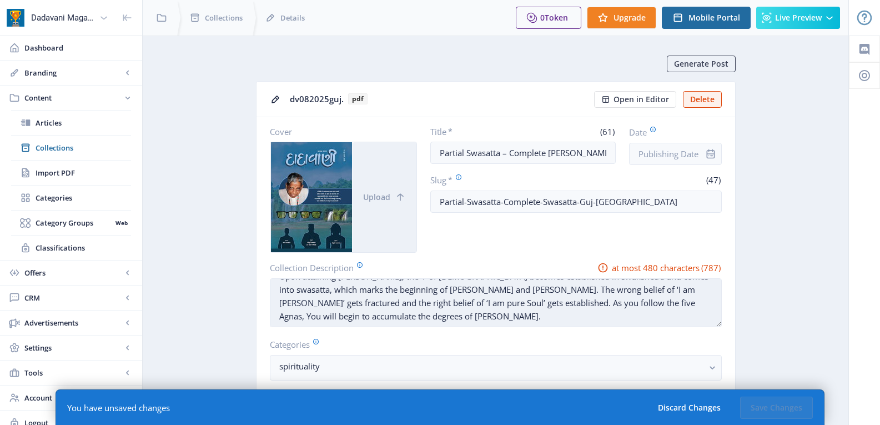
scroll to position [27, 0]
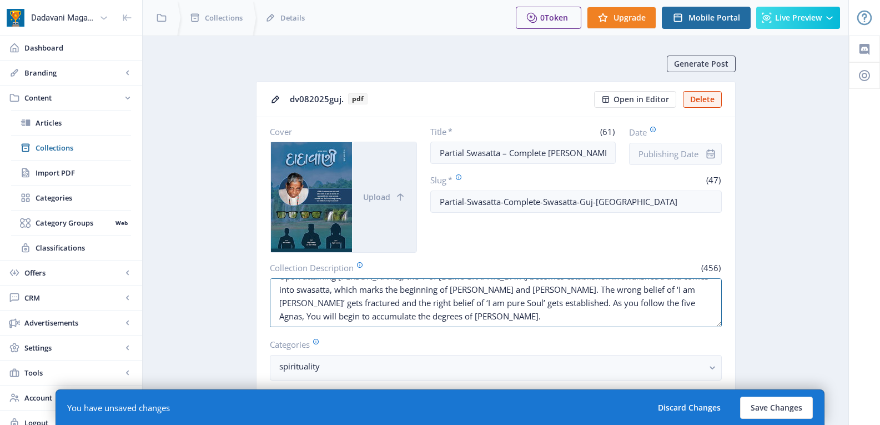
type textarea "Before Self-realization, the ‘I’ of mahatmas was established in parkshetra and …"
drag, startPoint x: 832, startPoint y: 248, endPoint x: 822, endPoint y: 278, distance: 32.3
click at [773, 414] on button "Save Changes" at bounding box center [776, 408] width 73 height 22
type input "partial-swasatta-complete-swasatta-guj-dadavani"
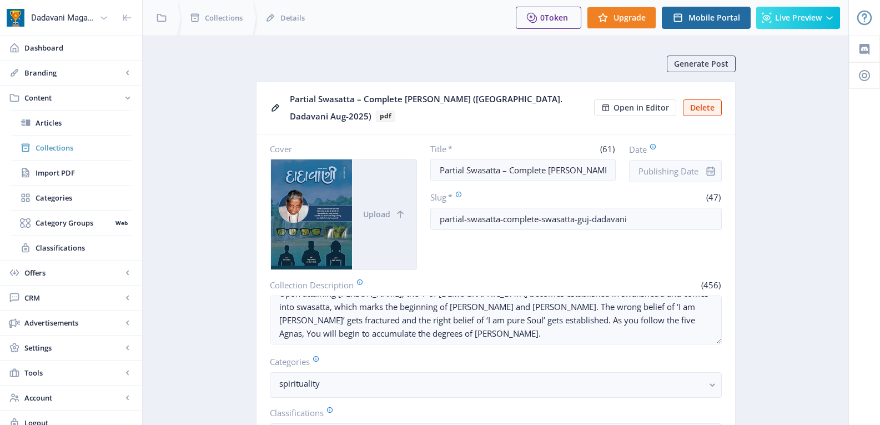
click at [53, 151] on span "Collections" at bounding box center [84, 147] width 96 height 11
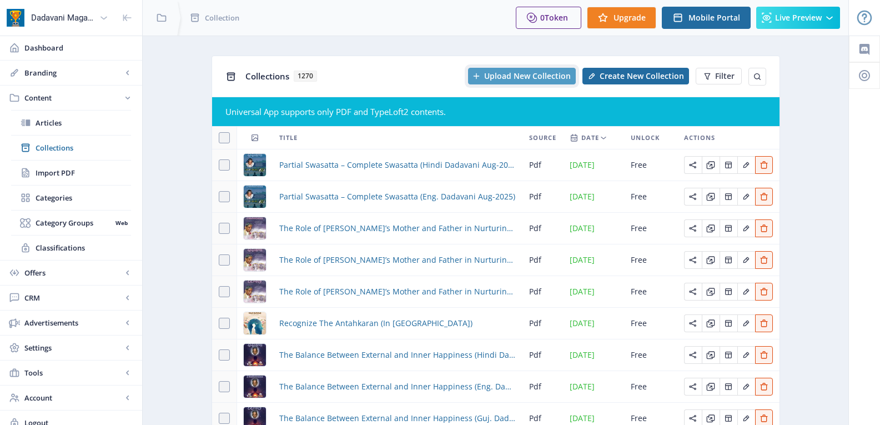
click at [538, 72] on span "Upload New Collection" at bounding box center [527, 76] width 87 height 9
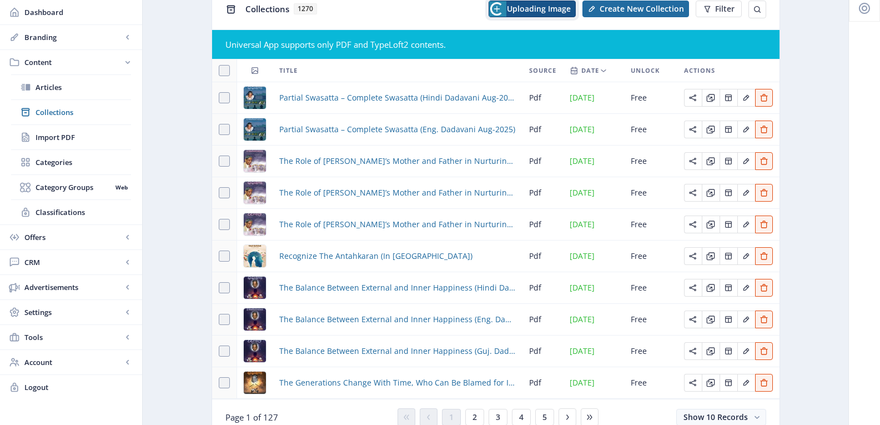
scroll to position [121, 0]
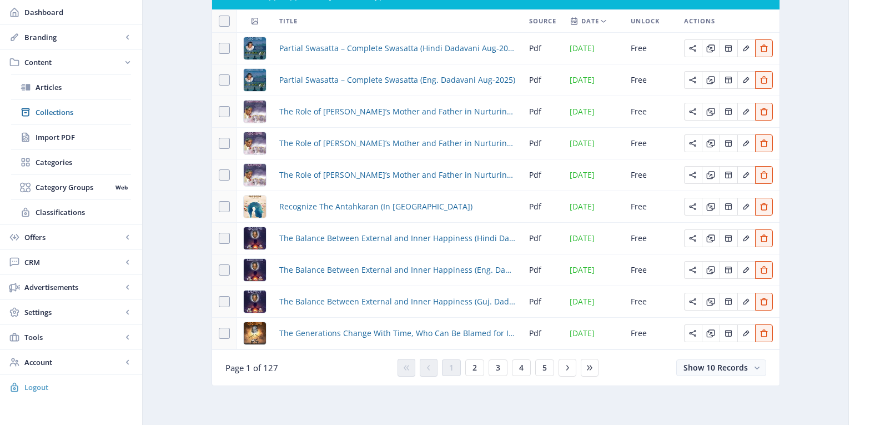
click at [35, 383] on span "Logout" at bounding box center [78, 387] width 109 height 11
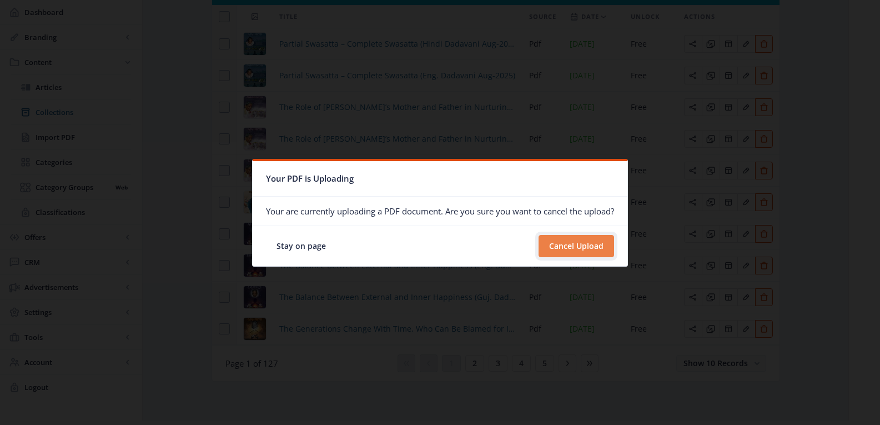
click at [566, 247] on button "Cancel Upload" at bounding box center [577, 246] width 76 height 22
